Goal: Book appointment/travel/reservation

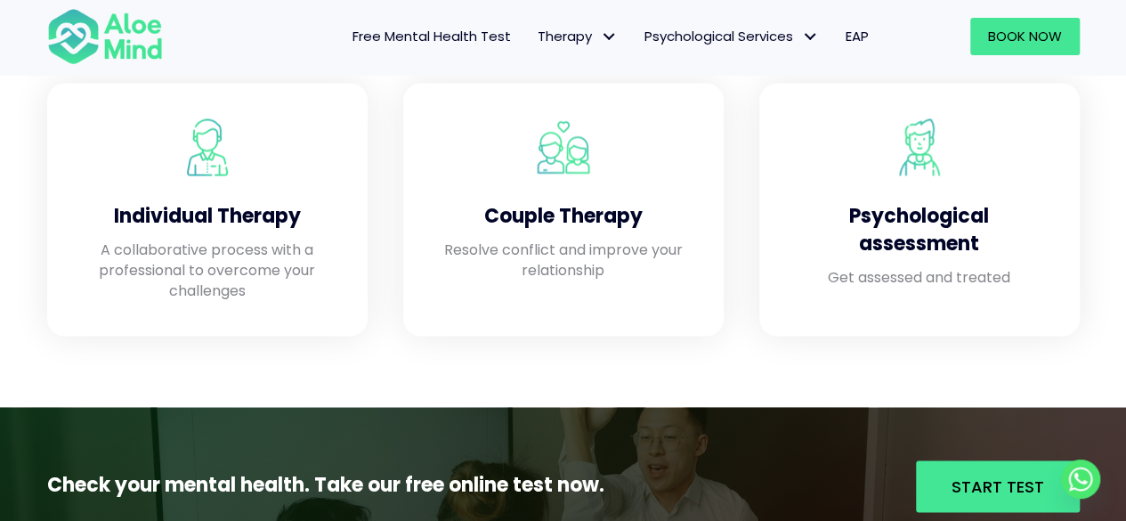
scroll to position [1589, 0]
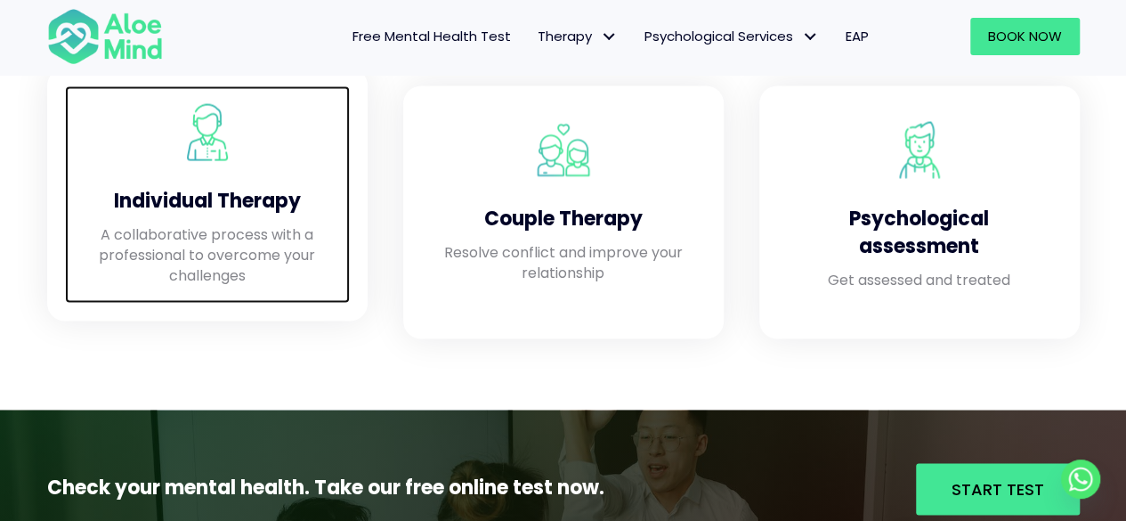
click at [240, 258] on p "A collaborative process with a professional to overcome your challenges" at bounding box center [207, 254] width 249 height 62
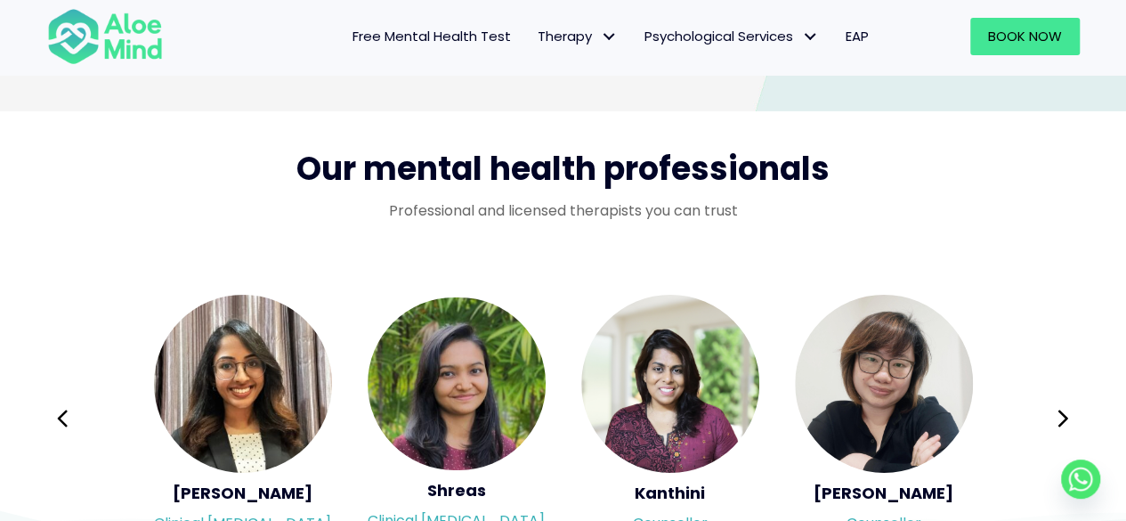
scroll to position [2867, 0]
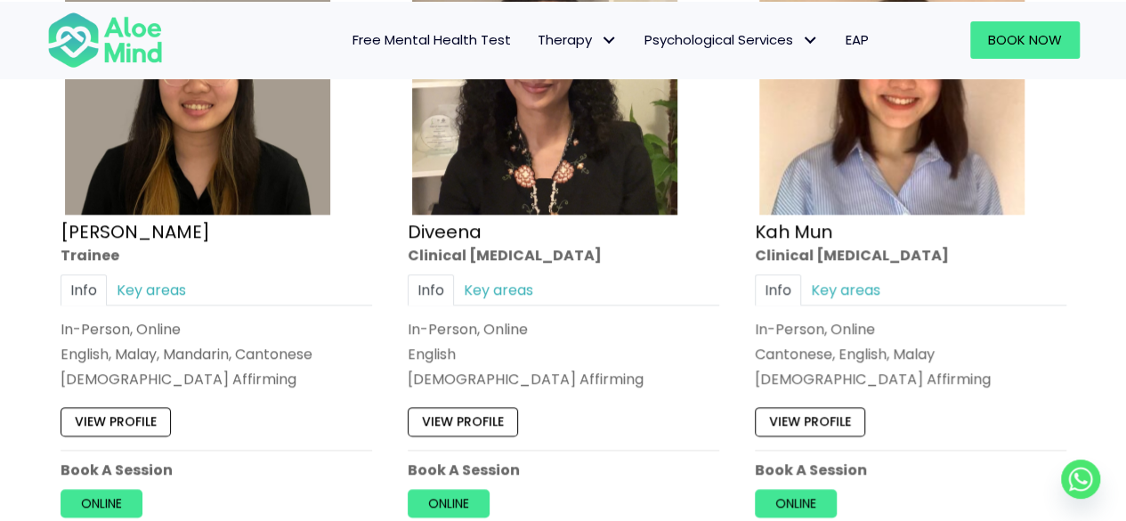
scroll to position [1066, 0]
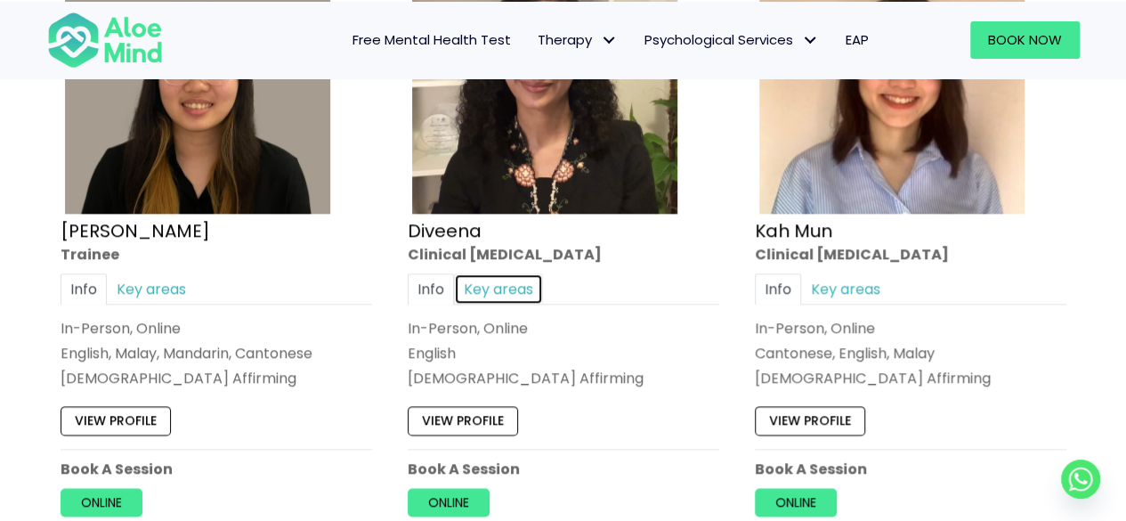
click at [510, 283] on link "Key areas" at bounding box center [498, 287] width 89 height 31
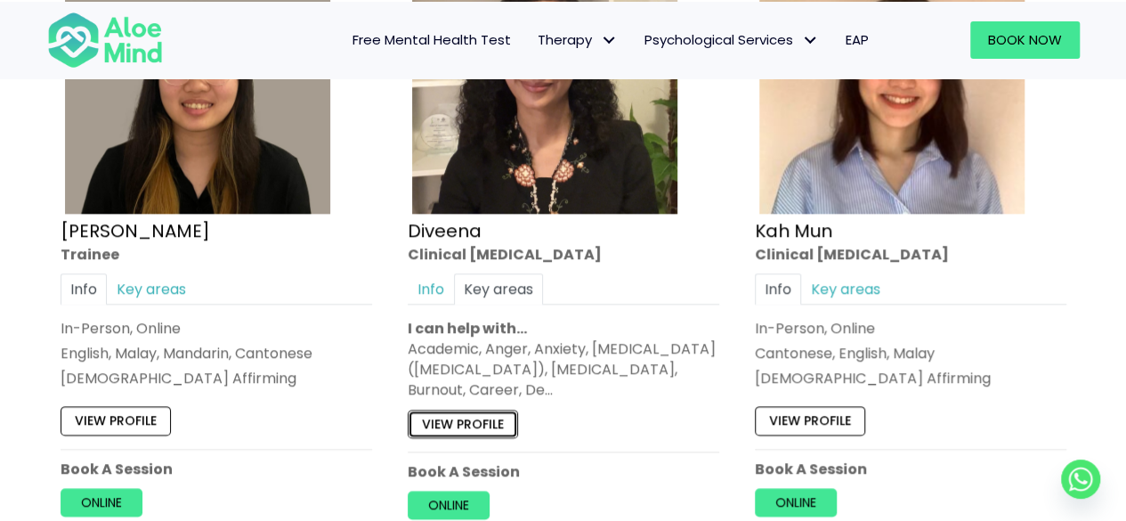
click at [500, 416] on link "View profile" at bounding box center [463, 422] width 110 height 28
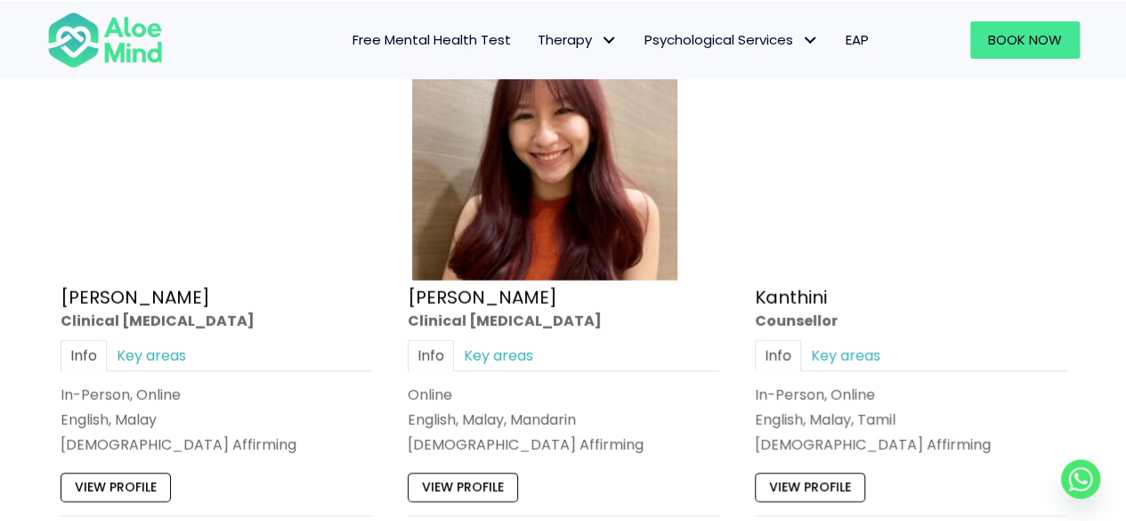
scroll to position [2414, 0]
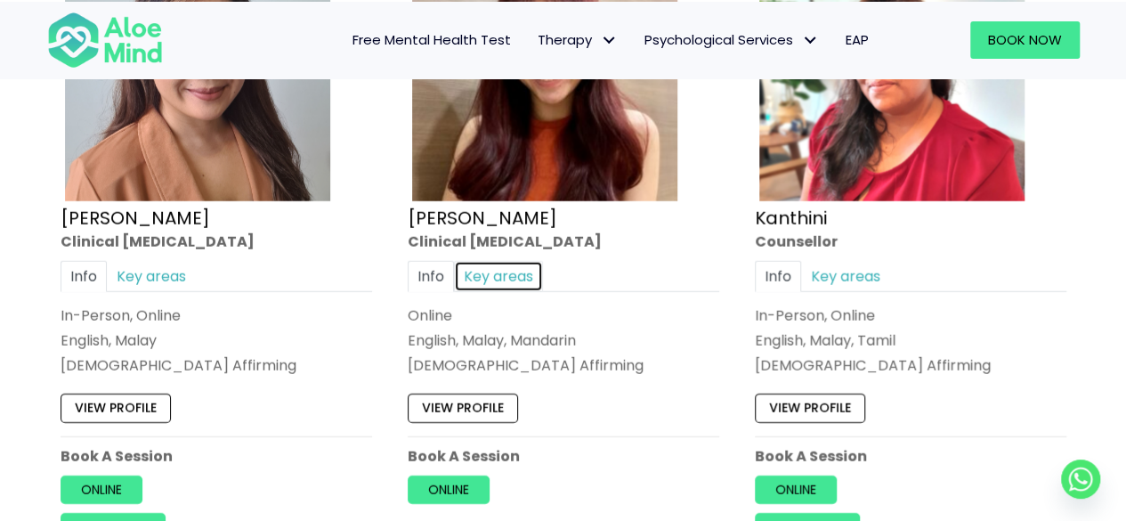
click at [480, 273] on link "Key areas" at bounding box center [498, 276] width 89 height 31
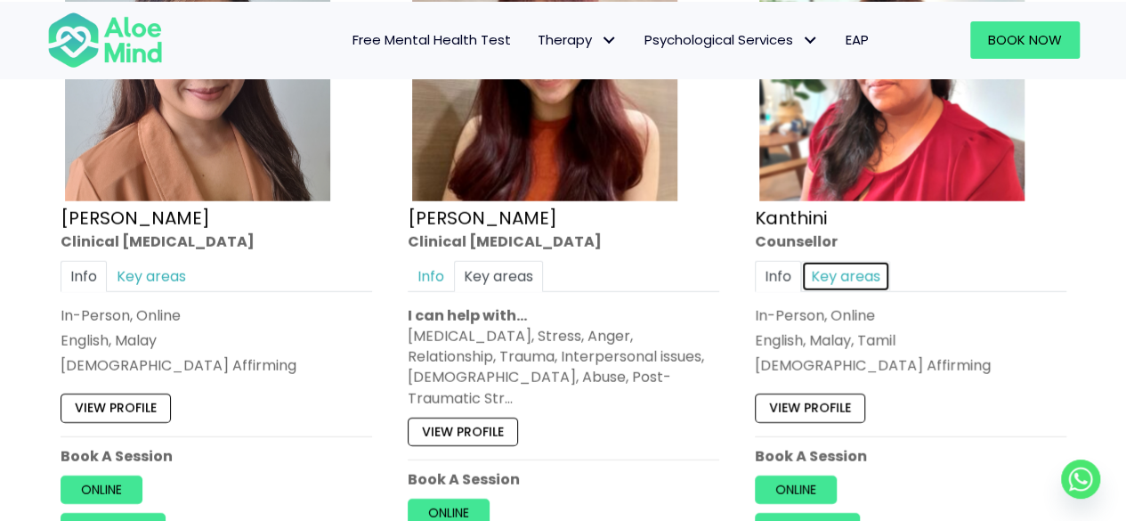
click at [847, 262] on link "Key areas" at bounding box center [845, 276] width 89 height 31
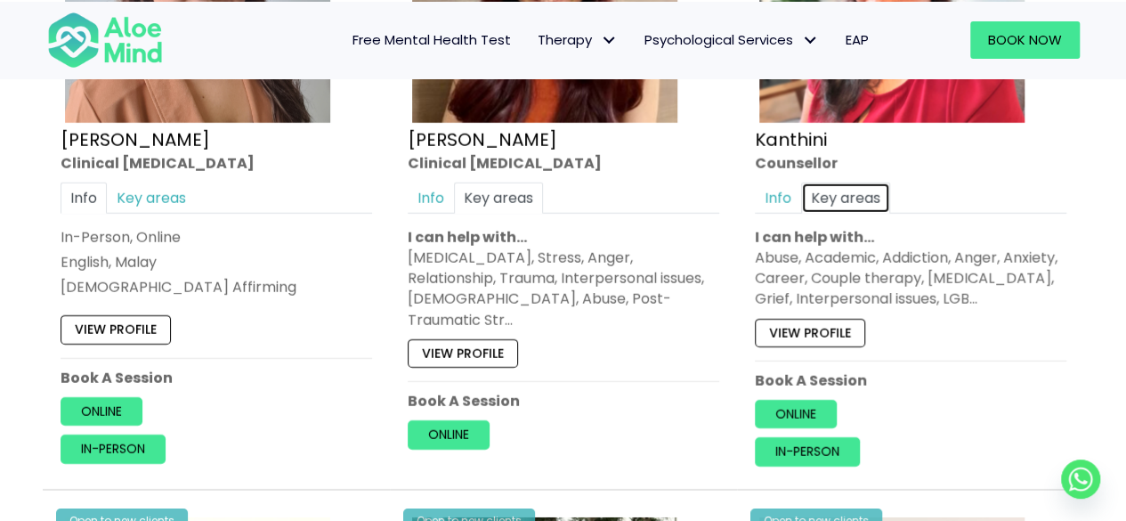
scroll to position [2514, 0]
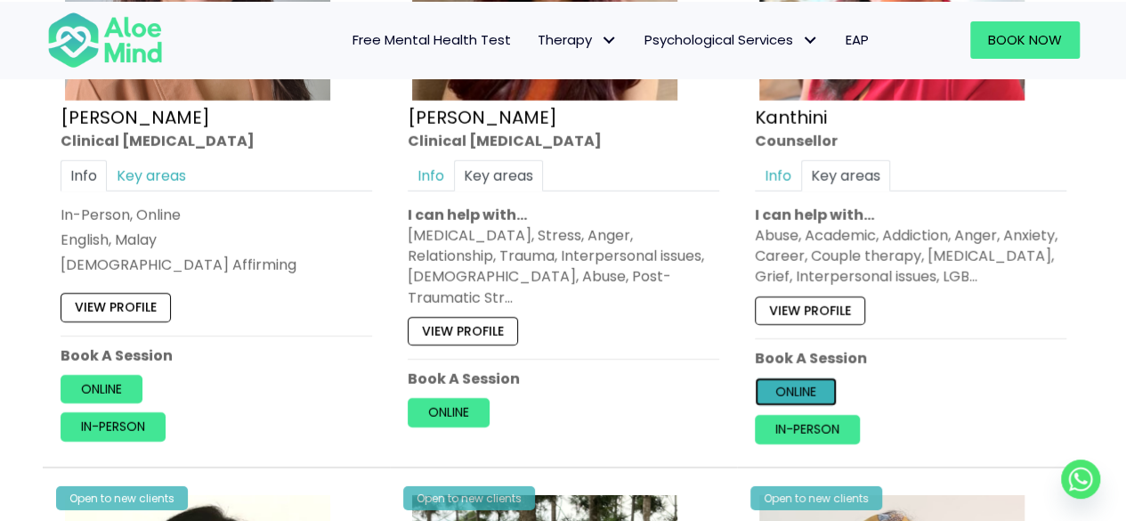
click at [804, 387] on link "Online" at bounding box center [796, 391] width 82 height 28
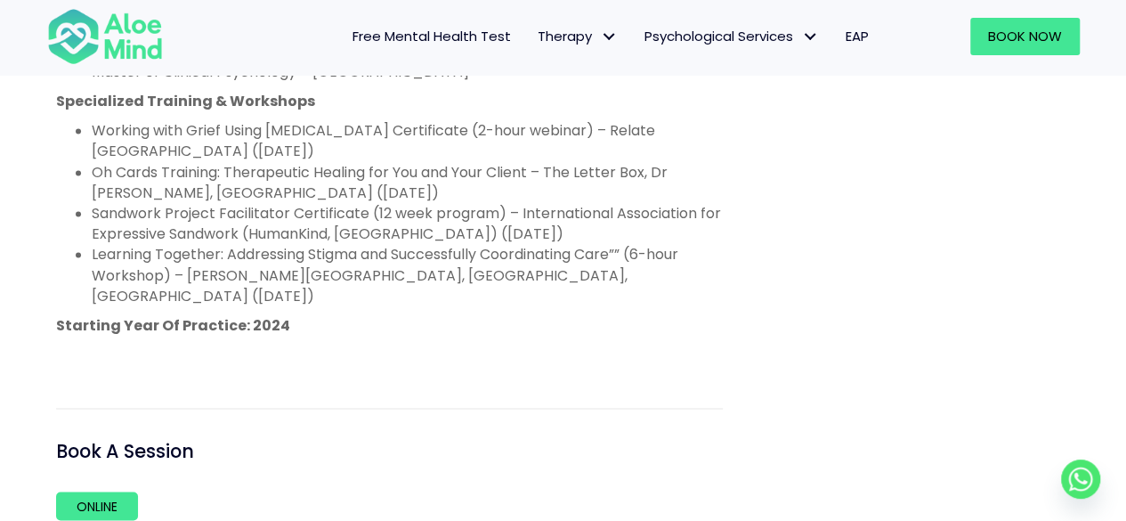
scroll to position [1528, 0]
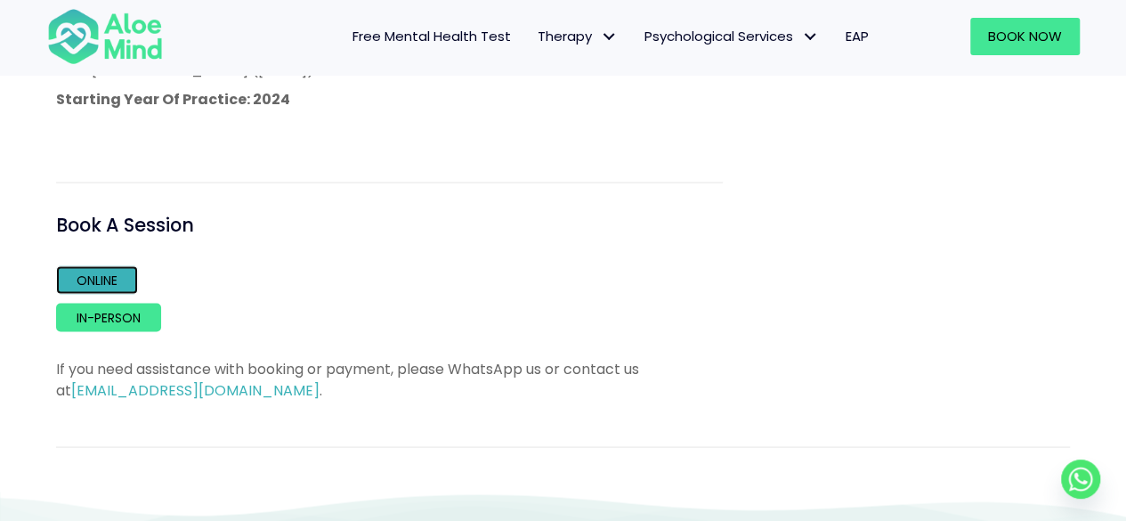
click at [78, 265] on link "Online" at bounding box center [97, 279] width 82 height 28
